Goal: Information Seeking & Learning: Understand process/instructions

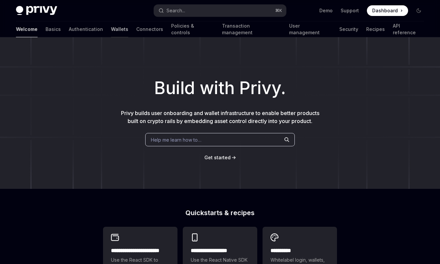
click at [111, 30] on link "Wallets" at bounding box center [119, 29] width 17 height 16
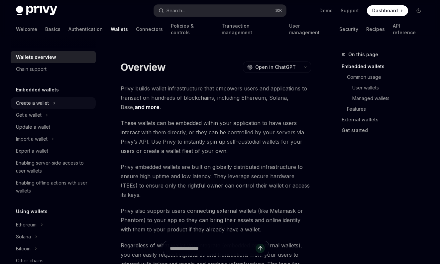
click at [38, 104] on div "Create a wallet" at bounding box center [32, 103] width 33 height 8
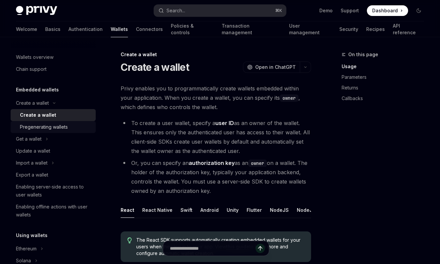
click at [53, 125] on div "Pregenerating wallets" at bounding box center [44, 127] width 48 height 8
type textarea "*"
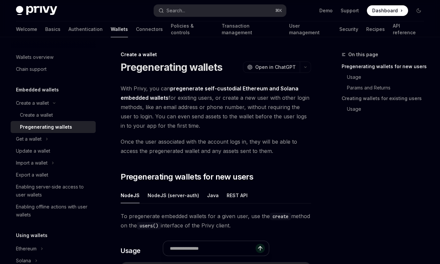
drag, startPoint x: 212, startPoint y: 106, endPoint x: 220, endPoint y: 121, distance: 17.2
click at [220, 121] on span "With Privy, you can pregenerate self-custodial Ethereum and Solana embedded wal…" at bounding box center [216, 107] width 190 height 46
drag, startPoint x: 210, startPoint y: 103, endPoint x: 221, endPoint y: 124, distance: 23.9
click at [221, 124] on span "With Privy, you can pregenerate self-custodial Ethereum and Solana embedded wal…" at bounding box center [216, 107] width 190 height 46
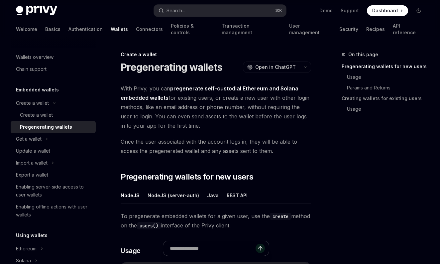
click at [221, 124] on span "With Privy, you can pregenerate self-custodial Ethereum and Solana embedded wal…" at bounding box center [216, 107] width 190 height 46
click at [208, 109] on span "With Privy, you can pregenerate self-custodial Ethereum and Solana embedded wal…" at bounding box center [216, 107] width 190 height 46
drag, startPoint x: 206, startPoint y: 97, endPoint x: 216, endPoint y: 127, distance: 32.3
click at [216, 127] on span "With Privy, you can pregenerate self-custodial Ethereum and Solana embedded wal…" at bounding box center [216, 107] width 190 height 46
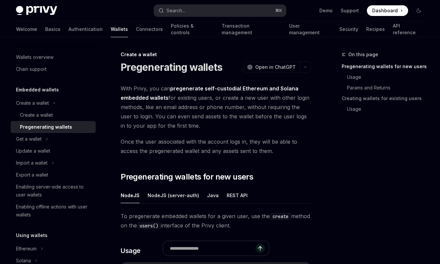
drag, startPoint x: 209, startPoint y: 110, endPoint x: 215, endPoint y: 121, distance: 12.6
click at [215, 121] on span "With Privy, you can pregenerate self-custodial Ethereum and Solana embedded wal…" at bounding box center [216, 107] width 190 height 46
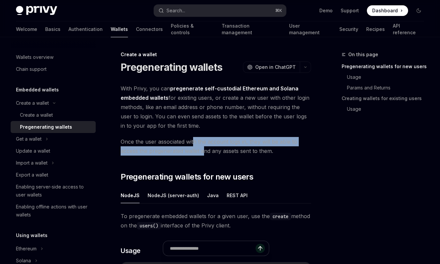
drag, startPoint x: 194, startPoint y: 141, endPoint x: 203, endPoint y: 148, distance: 11.4
click at [203, 148] on span "Once the user associated with the account logs in, they will be able to access …" at bounding box center [216, 146] width 190 height 19
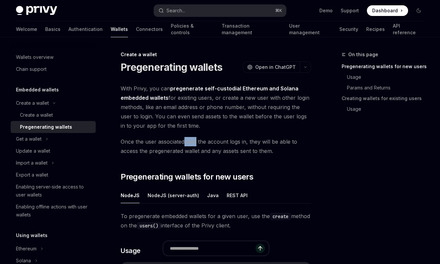
drag, startPoint x: 185, startPoint y: 139, endPoint x: 196, endPoint y: 144, distance: 11.7
click at [196, 144] on span "Once the user associated with the account logs in, they will be able to access …" at bounding box center [216, 146] width 190 height 19
